Goal: Entertainment & Leisure: Consume media (video, audio)

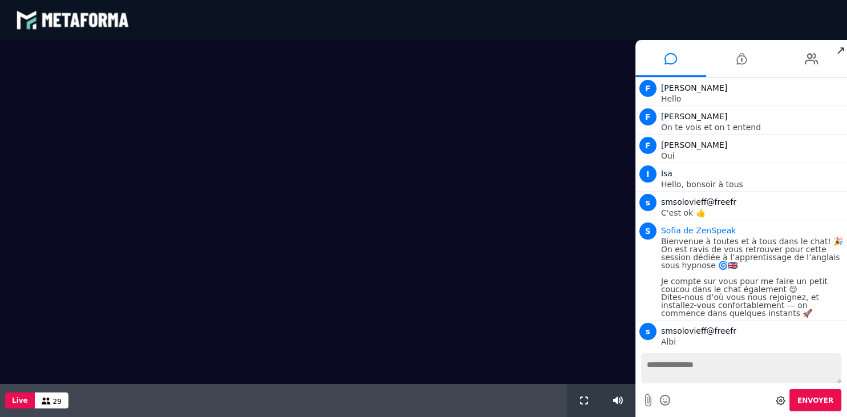
scroll to position [443, 0]
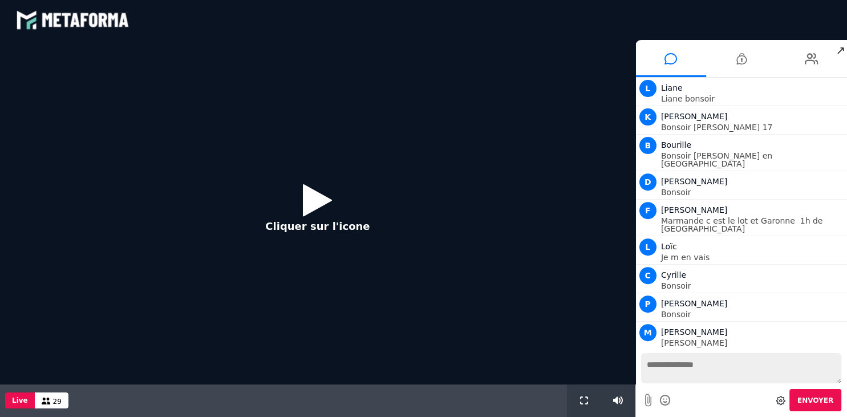
click at [312, 202] on icon at bounding box center [317, 199] width 29 height 37
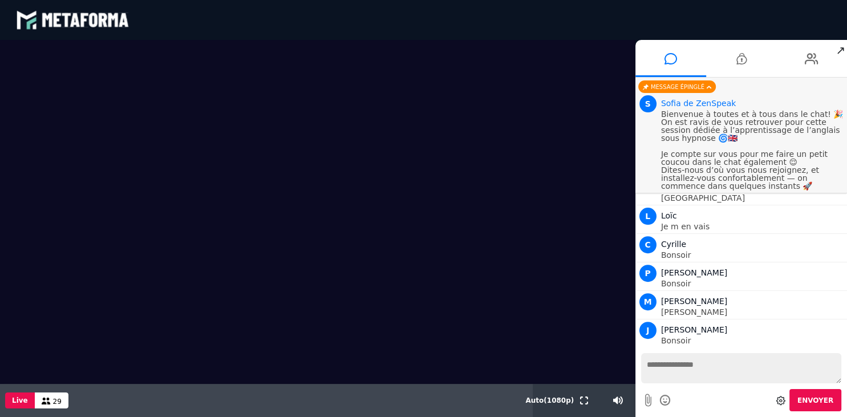
scroll to position [342, 0]
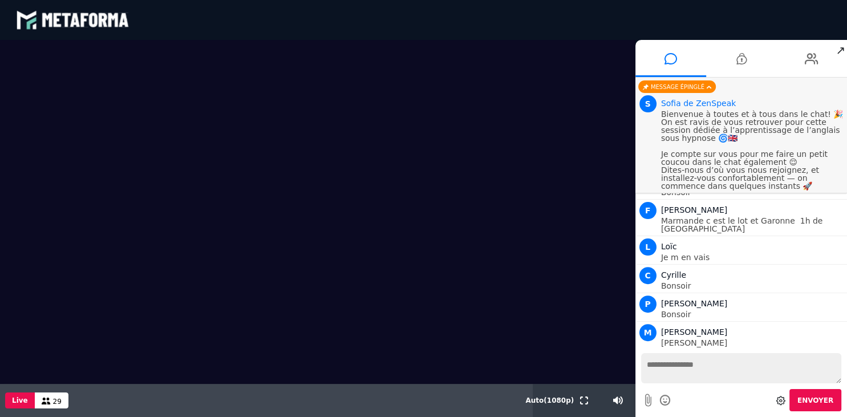
click at [688, 383] on textarea at bounding box center [741, 368] width 200 height 30
type textarea "*******"
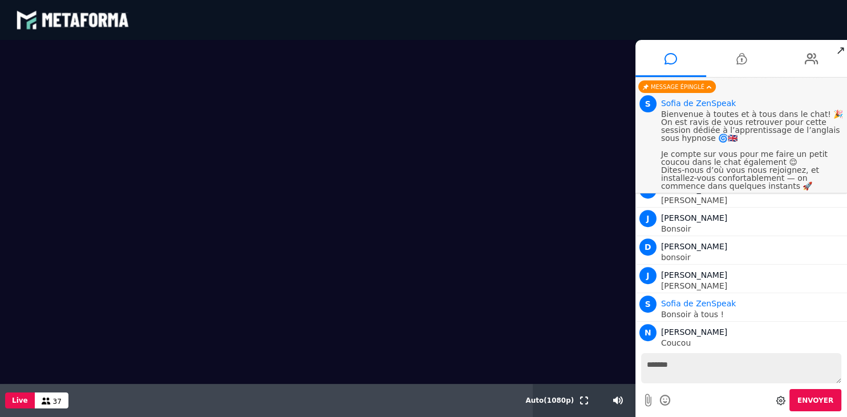
scroll to position [514, 0]
click at [841, 52] on span "↗" at bounding box center [840, 50] width 13 height 21
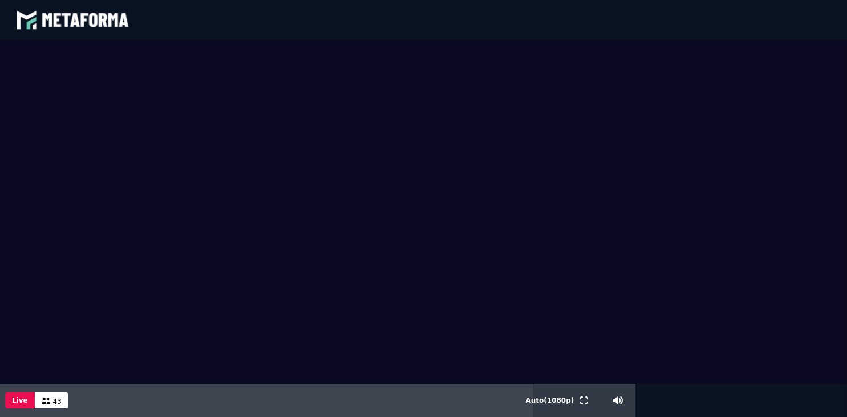
scroll to position [728, 0]
click at [551, 405] on span "Auto ( 1080 p)" at bounding box center [550, 401] width 49 height 8
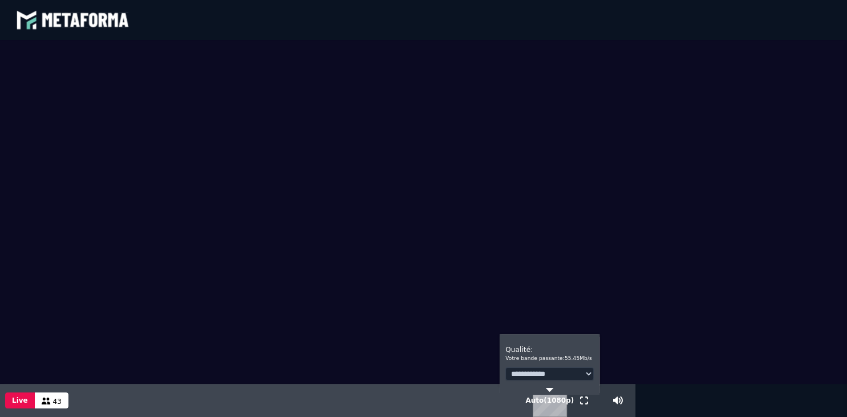
click at [551, 405] on span "Auto ( 1080 p)" at bounding box center [550, 401] width 49 height 8
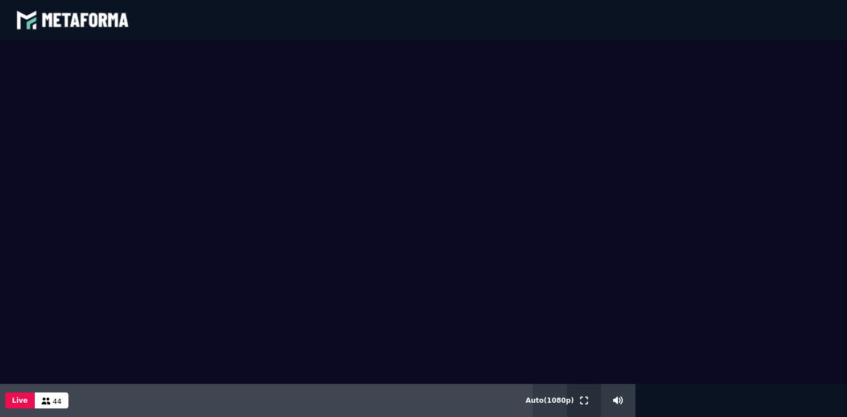
click at [583, 405] on icon at bounding box center [584, 401] width 8 height 8
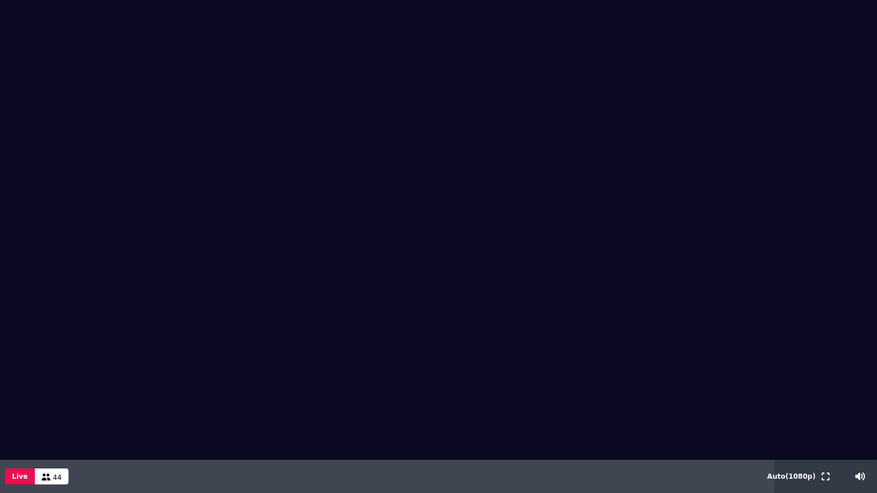
click at [42, 417] on icon at bounding box center [46, 477] width 9 height 7
click at [15, 417] on button "Live" at bounding box center [20, 477] width 30 height 16
click at [792, 417] on span "Auto ( 1080 p)" at bounding box center [791, 476] width 49 height 8
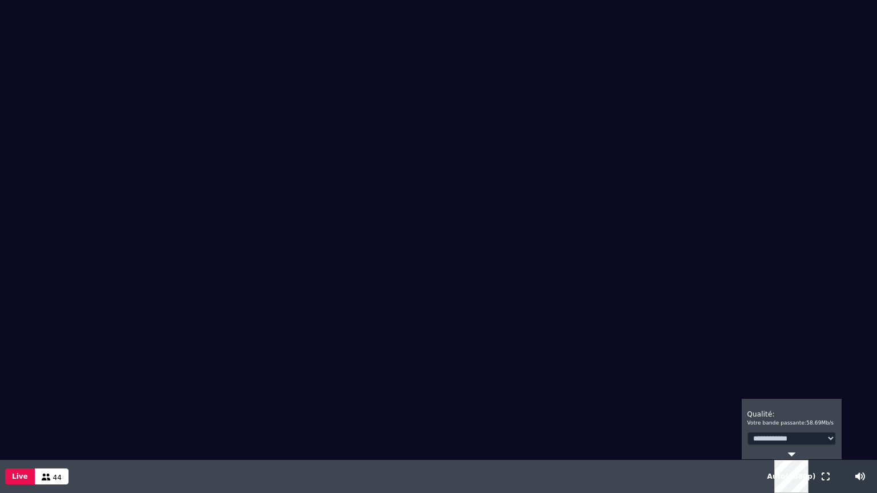
click at [747, 417] on select "**********" at bounding box center [791, 438] width 88 height 13
click at [830, 417] on select "**********" at bounding box center [791, 438] width 88 height 13
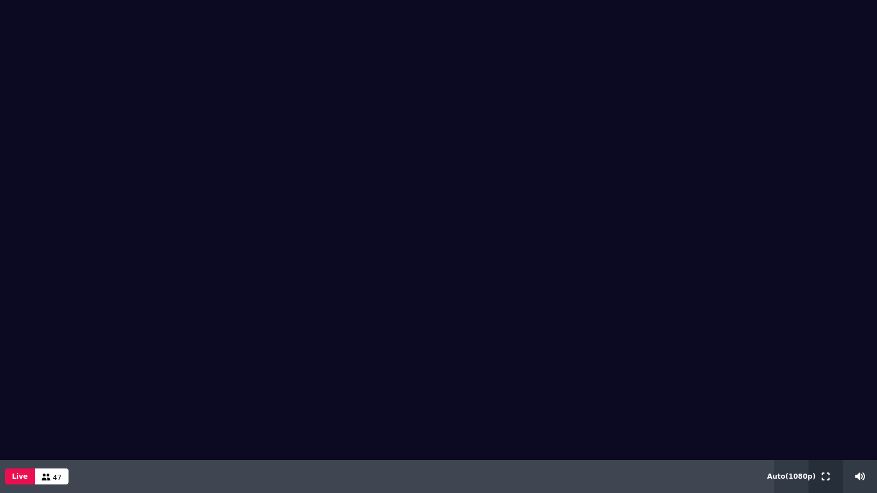
click at [823, 417] on icon at bounding box center [825, 476] width 8 height 8
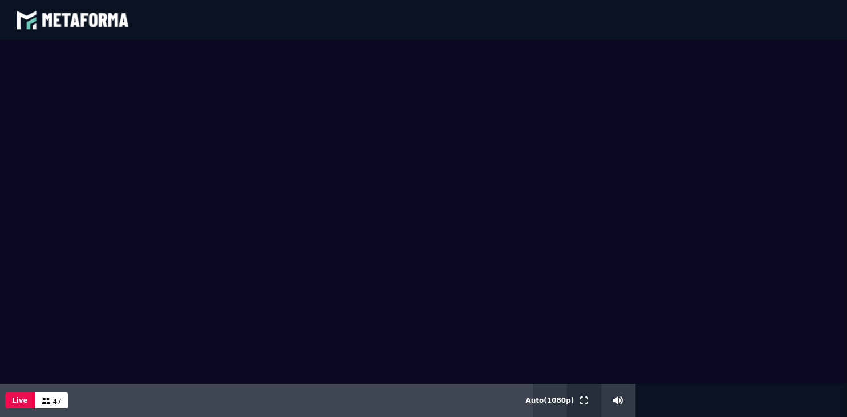
scroll to position [0, 0]
drag, startPoint x: 528, startPoint y: 309, endPoint x: 572, endPoint y: 256, distance: 69.0
click at [572, 256] on video at bounding box center [423, 212] width 847 height 344
drag, startPoint x: 496, startPoint y: 403, endPoint x: 503, endPoint y: 370, distance: 34.4
click at [503, 370] on div "Scène Compte limité Mettez à niveau pour obtenir des fonctionnalités profession…" at bounding box center [423, 228] width 847 height 377
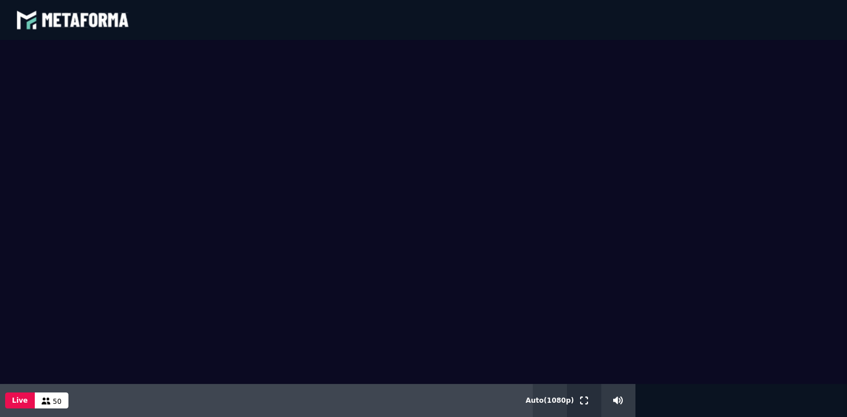
click at [586, 405] on icon at bounding box center [584, 401] width 8 height 8
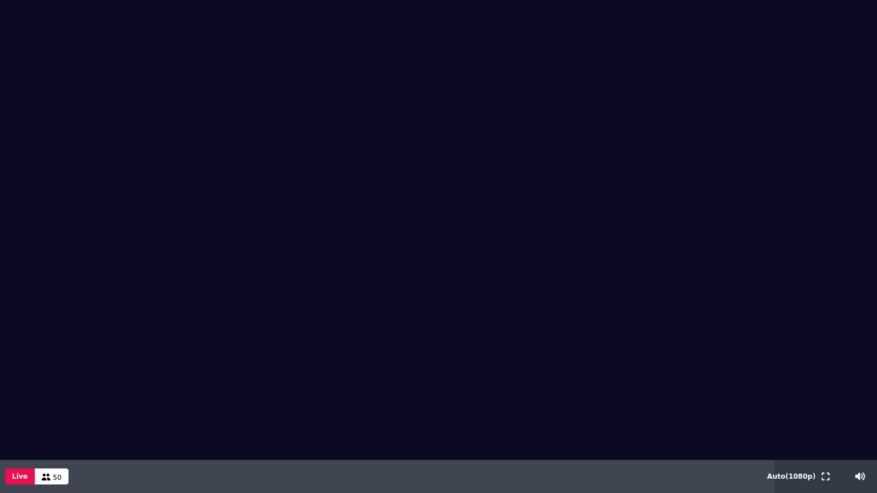
click at [53, 417] on span "50" at bounding box center [57, 478] width 9 height 8
click at [84, 417] on video at bounding box center [438, 230] width 877 height 460
click at [825, 417] on icon at bounding box center [825, 476] width 8 height 8
